Goal: Find specific page/section: Find specific page/section

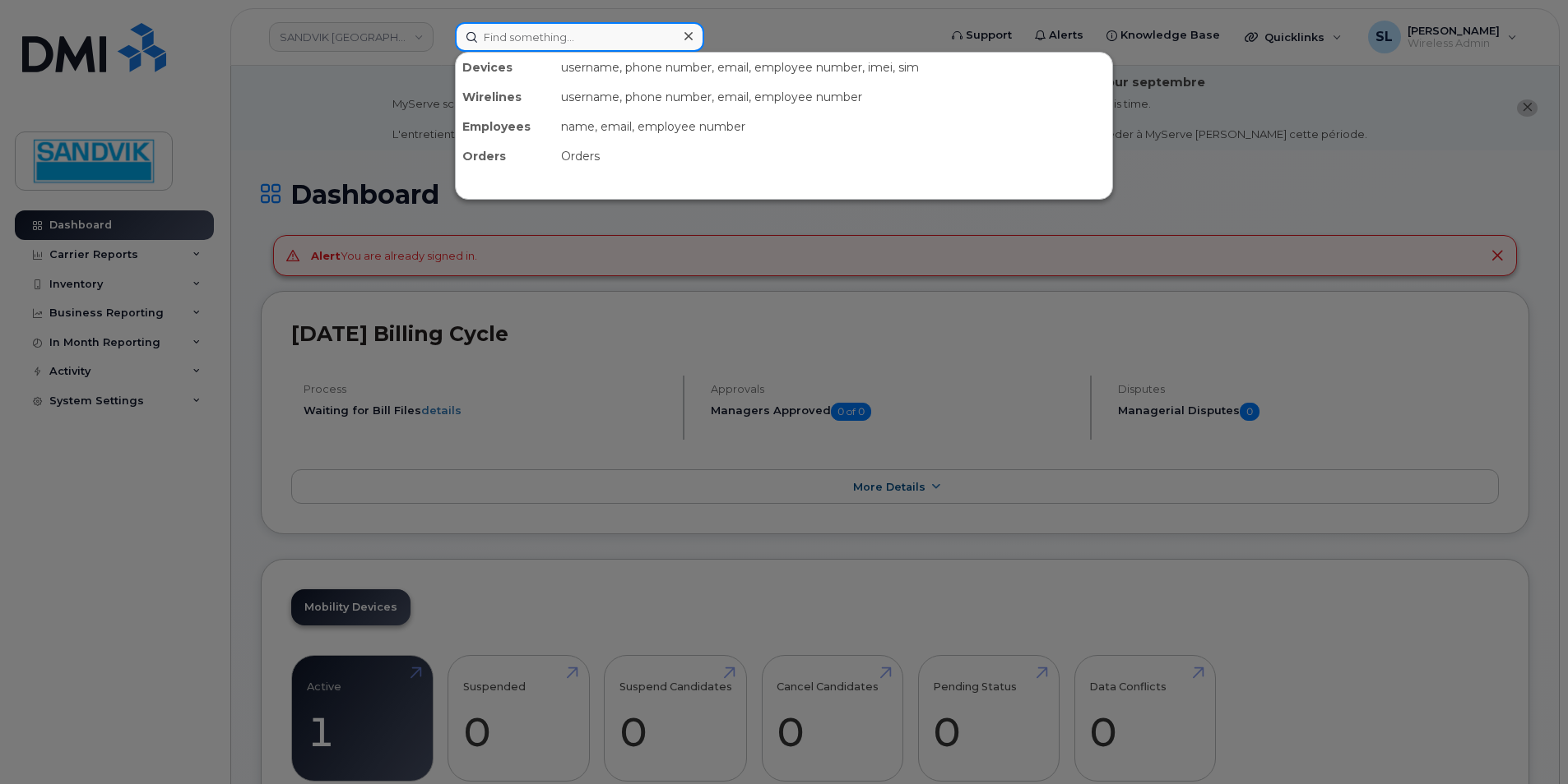
click at [607, 44] on input at bounding box center [579, 37] width 249 height 30
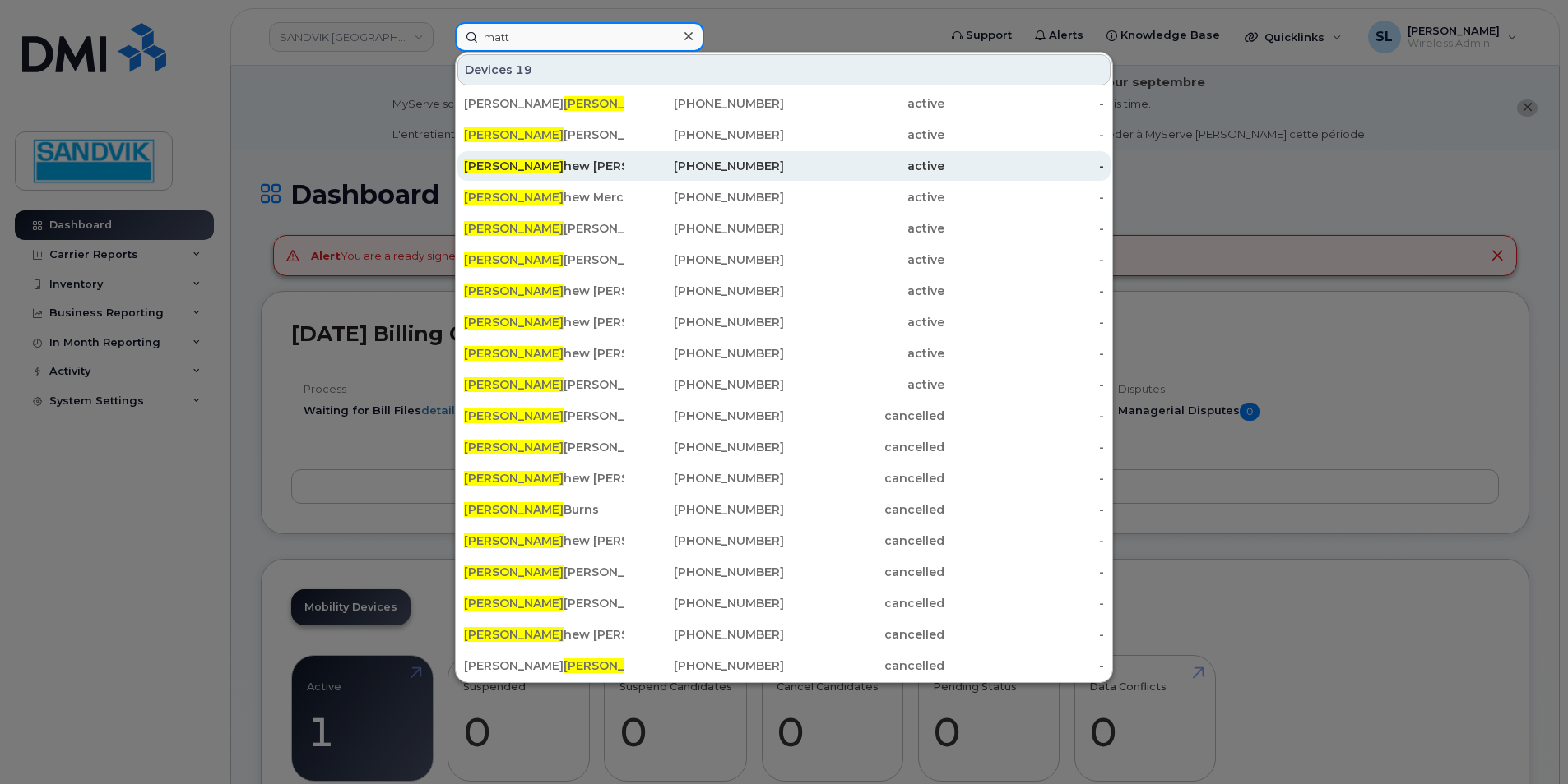
type input "matt"
click at [563, 166] on div "[PERSON_NAME] [PERSON_NAME]" at bounding box center [544, 166] width 161 height 17
